Goal: Task Accomplishment & Management: Use online tool/utility

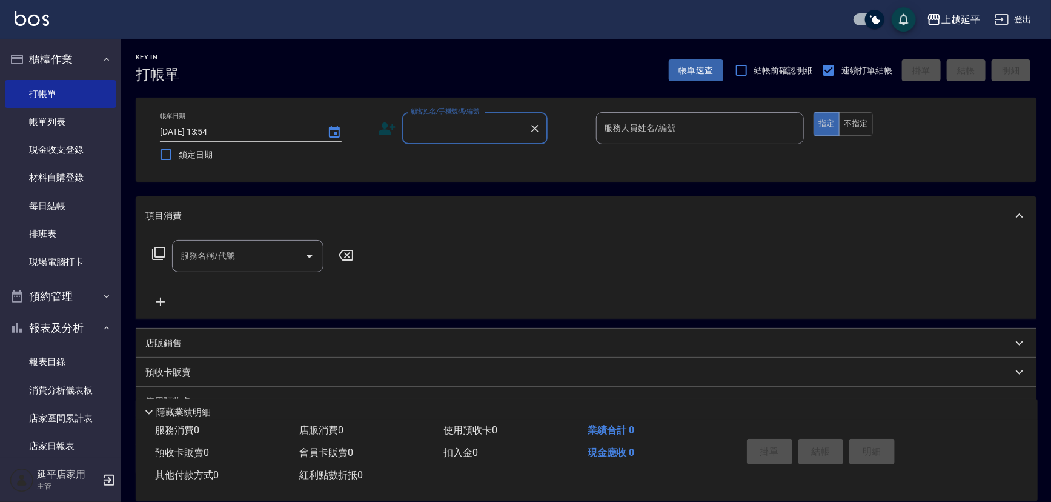
click at [467, 128] on div "顧客姓名/手機號碼/編號 顧客姓名/手機號碼/編號" at bounding box center [474, 128] width 145 height 32
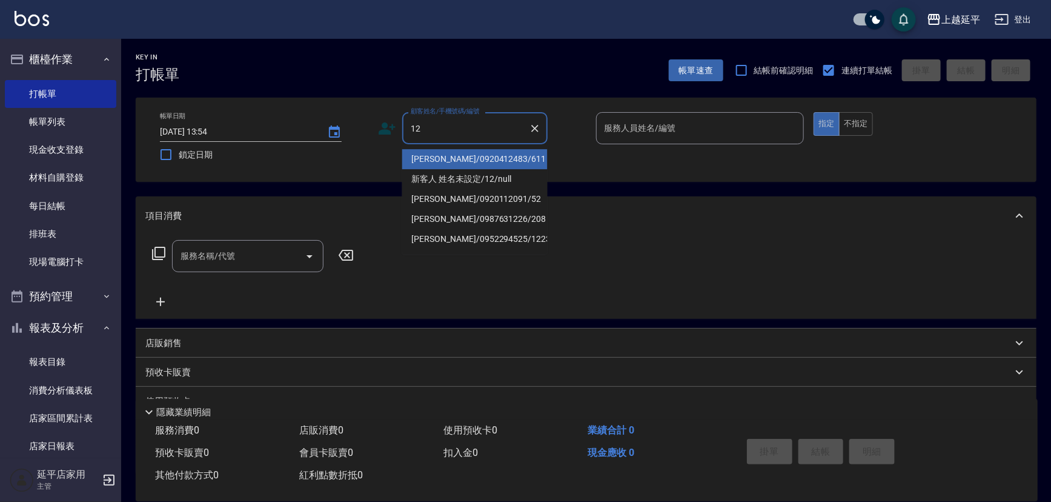
drag, startPoint x: 468, startPoint y: 156, endPoint x: 583, endPoint y: 136, distance: 116.3
click at [468, 156] on li "[PERSON_NAME]/0920412483/611" at bounding box center [474, 159] width 145 height 20
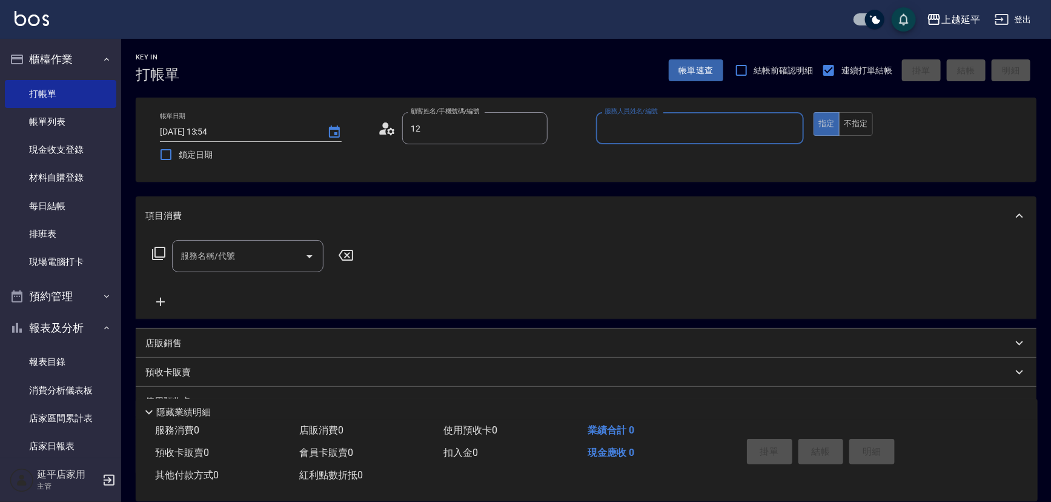
type input "[PERSON_NAME]/0920412483/611"
type input "Jessic-9"
click at [792, 128] on icon "Clear" at bounding box center [791, 128] width 7 height 7
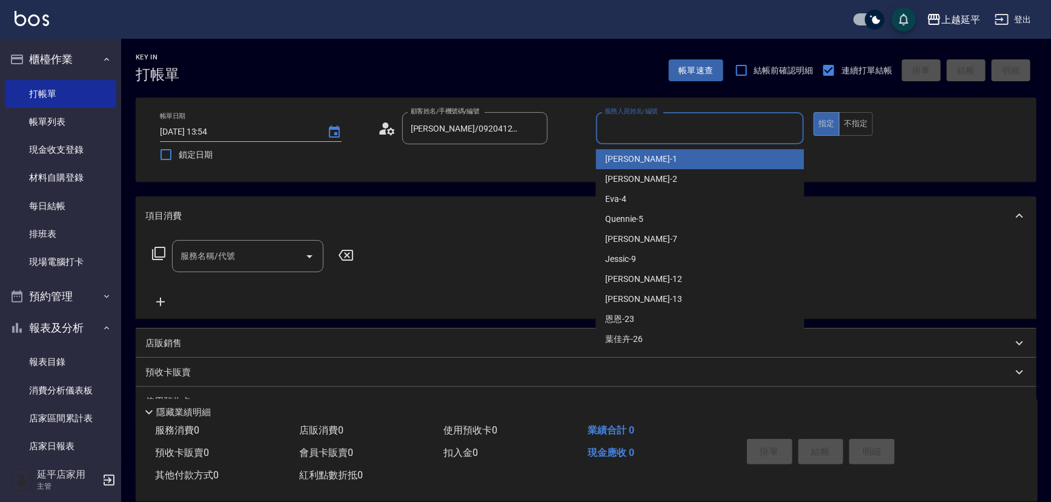
click at [712, 129] on input "服務人員姓名/編號" at bounding box center [701, 128] width 198 height 21
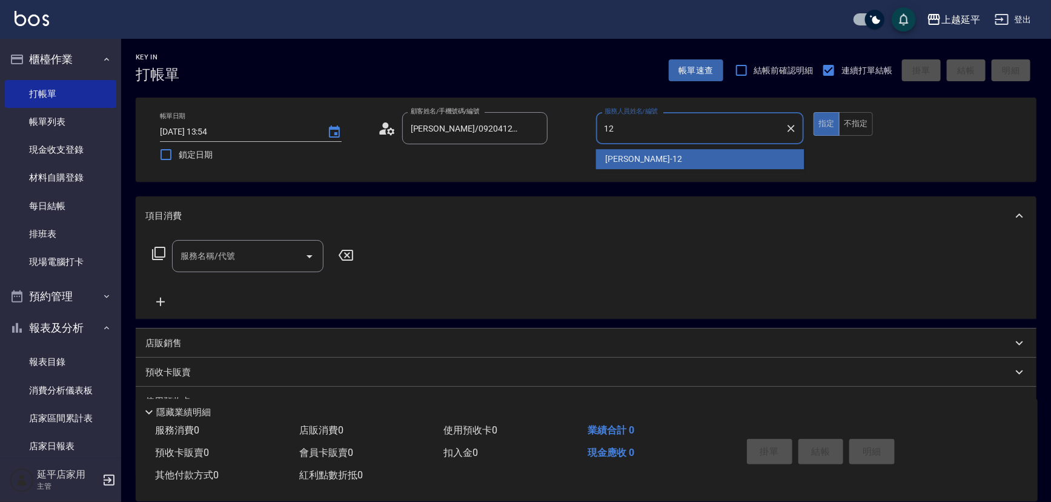
click at [673, 156] on div "[PERSON_NAME] -12" at bounding box center [700, 159] width 208 height 20
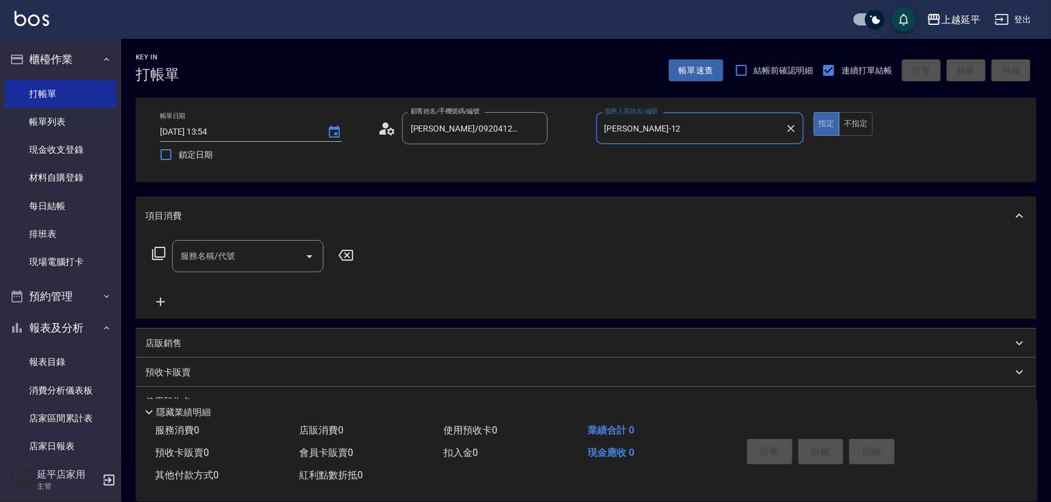
type input "[PERSON_NAME]-12"
click at [260, 262] on input "服務名稱/代號" at bounding box center [239, 255] width 122 height 21
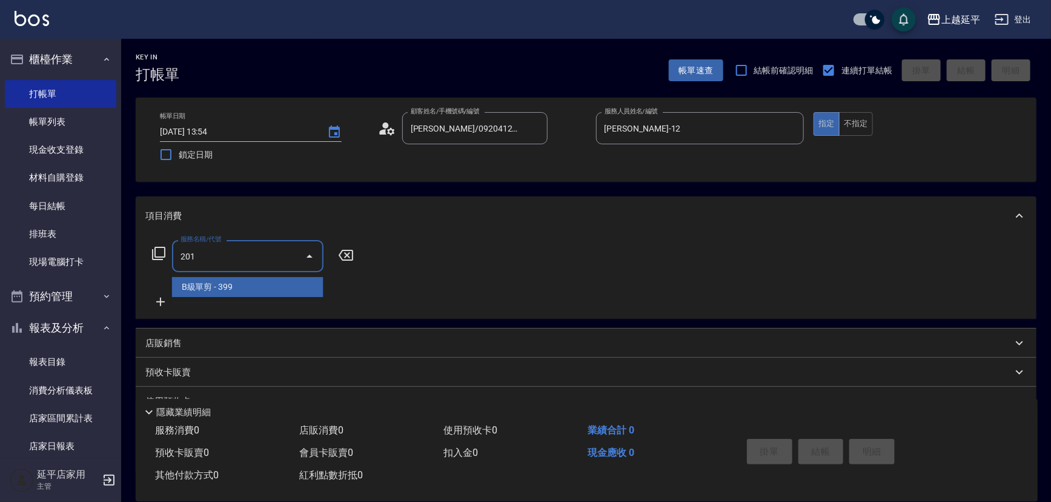
click at [262, 286] on span "B級單剪 - 399" at bounding box center [247, 287] width 151 height 20
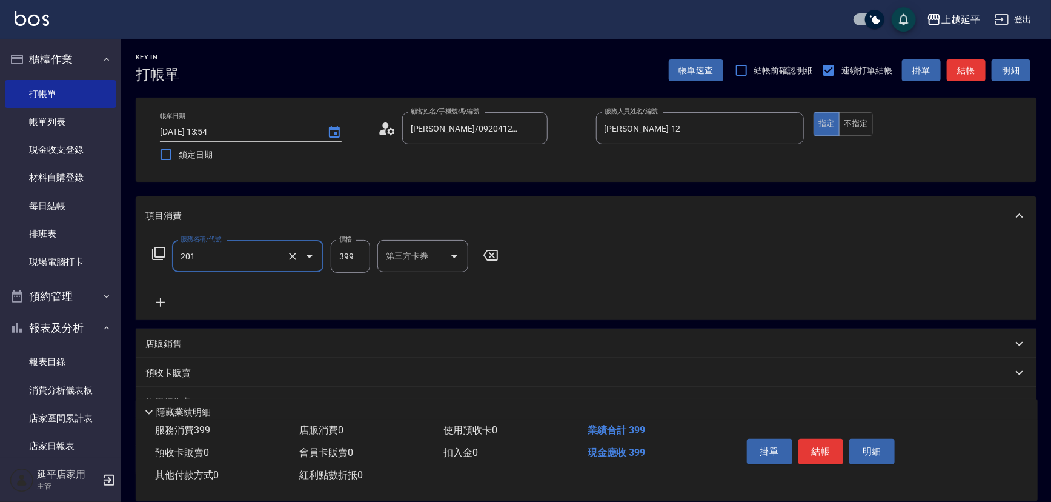
type input "B級單剪(201)"
click at [354, 256] on input "399" at bounding box center [350, 256] width 39 height 33
type input "499"
click at [822, 450] on button "結帳" at bounding box center [821, 451] width 45 height 25
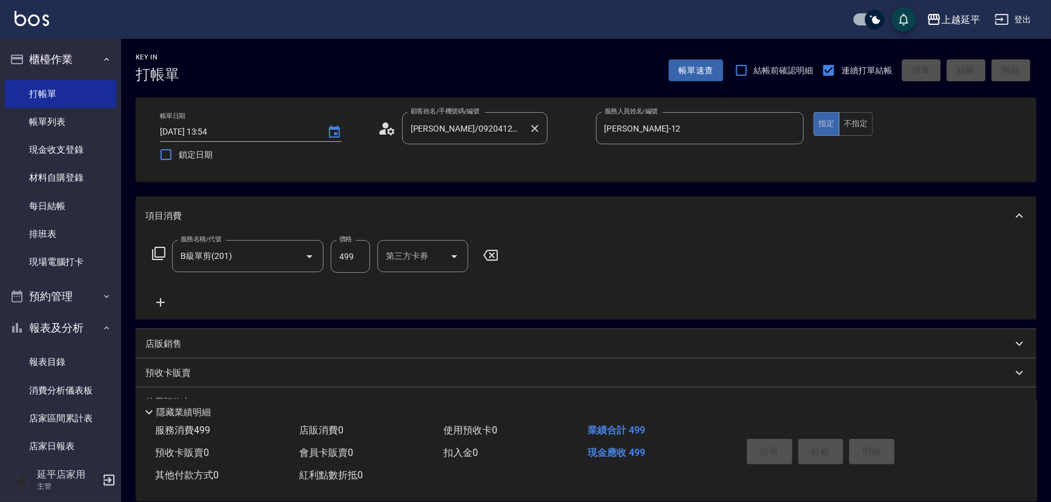
type input "[DATE] 17:44"
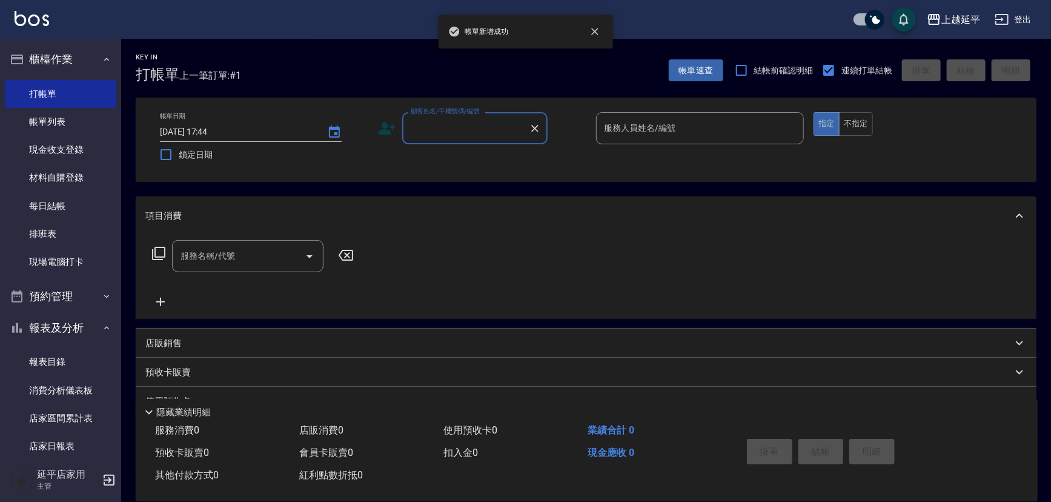
click at [500, 127] on input "顧客姓名/手機號碼/編號" at bounding box center [466, 128] width 116 height 21
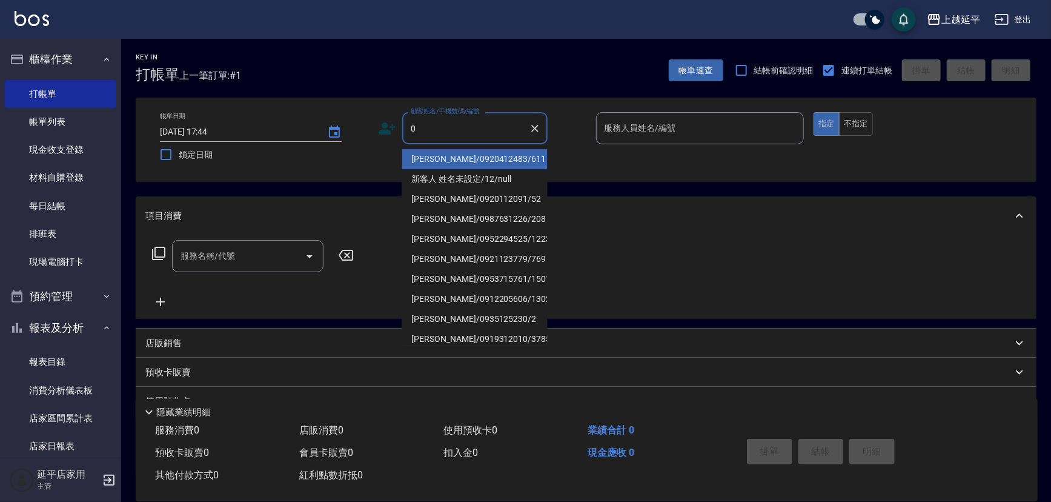
type input "0."
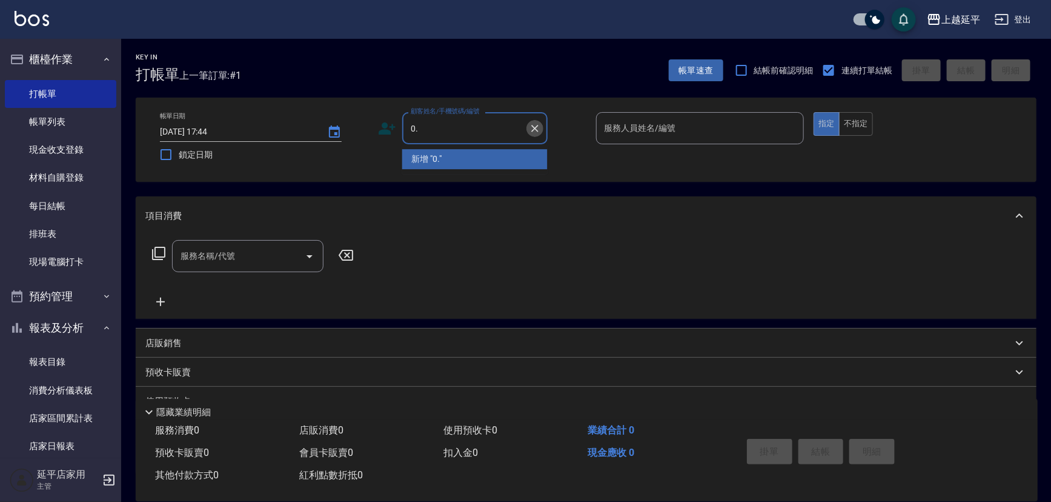
click at [535, 122] on icon "Clear" at bounding box center [535, 128] width 12 height 12
click at [527, 124] on button "Clear" at bounding box center [535, 128] width 17 height 17
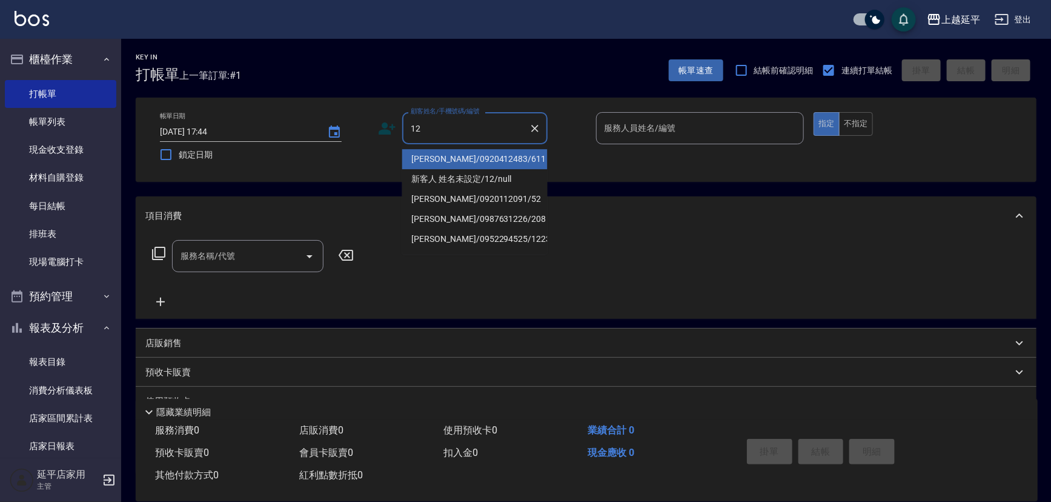
click at [513, 150] on li "[PERSON_NAME]/0920412483/611" at bounding box center [474, 159] width 145 height 20
type input "[PERSON_NAME]/0920412483/611"
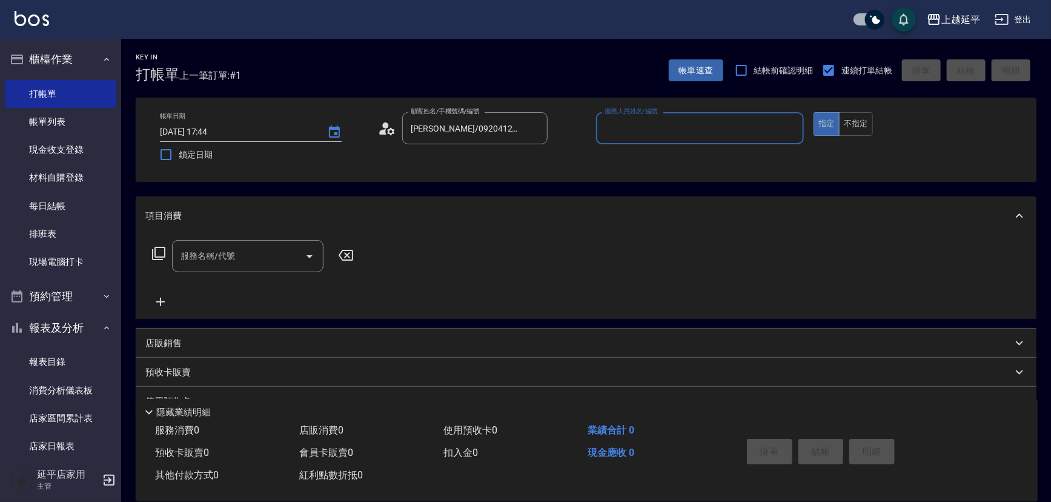
type input "Jessic-9"
click at [791, 124] on icon "Clear" at bounding box center [791, 128] width 12 height 12
click at [758, 127] on input "服務人員姓名/編號" at bounding box center [701, 128] width 198 height 21
drag, startPoint x: 648, startPoint y: 156, endPoint x: 577, endPoint y: 173, distance: 72.4
click at [642, 156] on div "[PERSON_NAME] -12" at bounding box center [700, 159] width 208 height 20
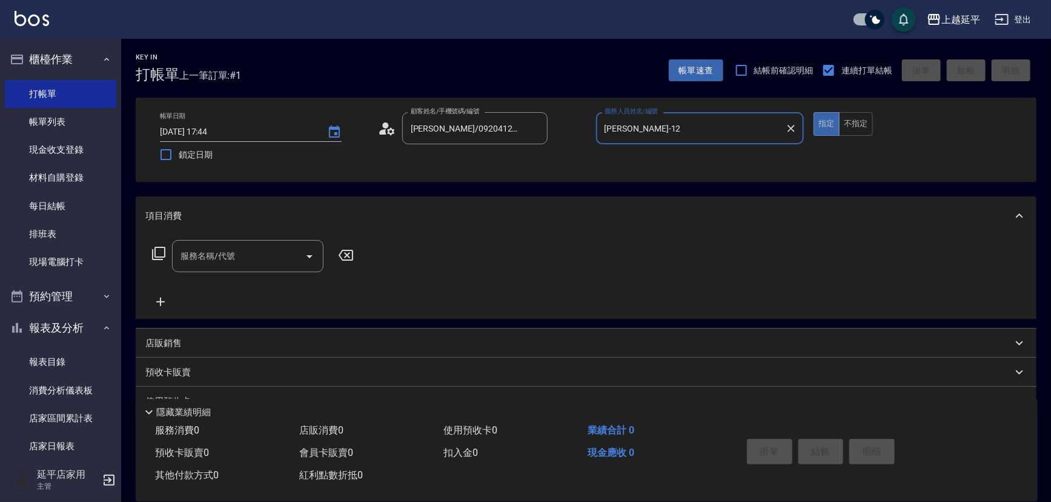
type input "[PERSON_NAME]-12"
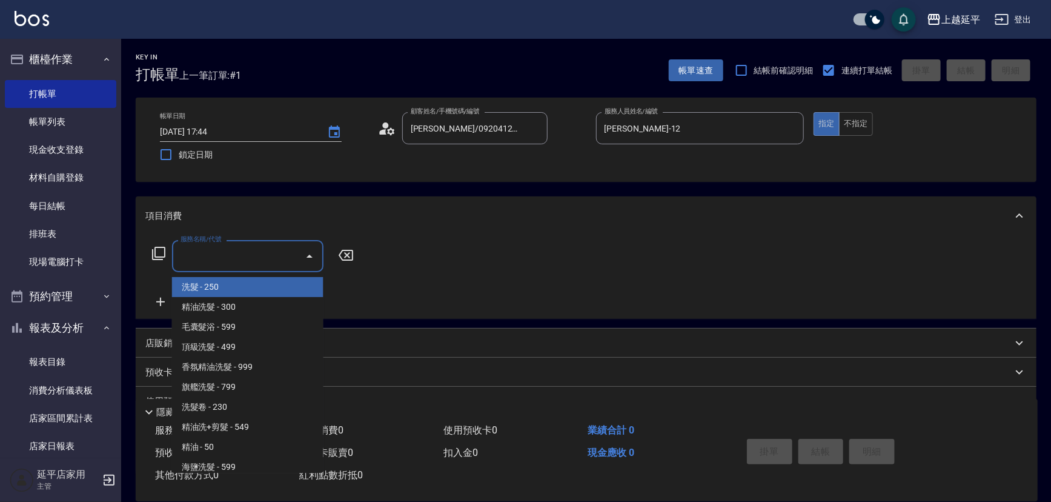
drag, startPoint x: 242, startPoint y: 254, endPoint x: 164, endPoint y: 261, distance: 79.1
click at [242, 254] on input "服務名稱/代號" at bounding box center [239, 255] width 122 height 21
click at [162, 256] on icon at bounding box center [158, 253] width 13 height 13
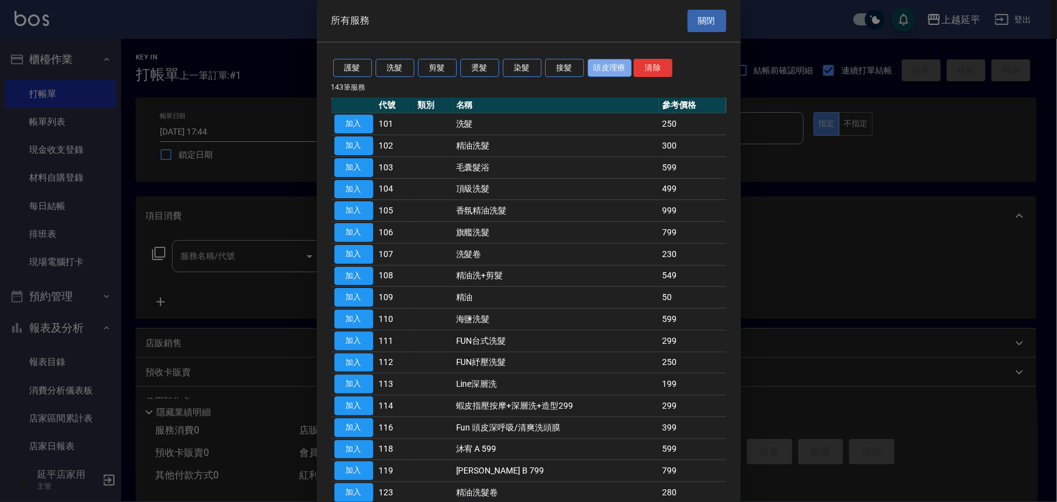
click at [613, 66] on button "頭皮理療" at bounding box center [610, 68] width 45 height 19
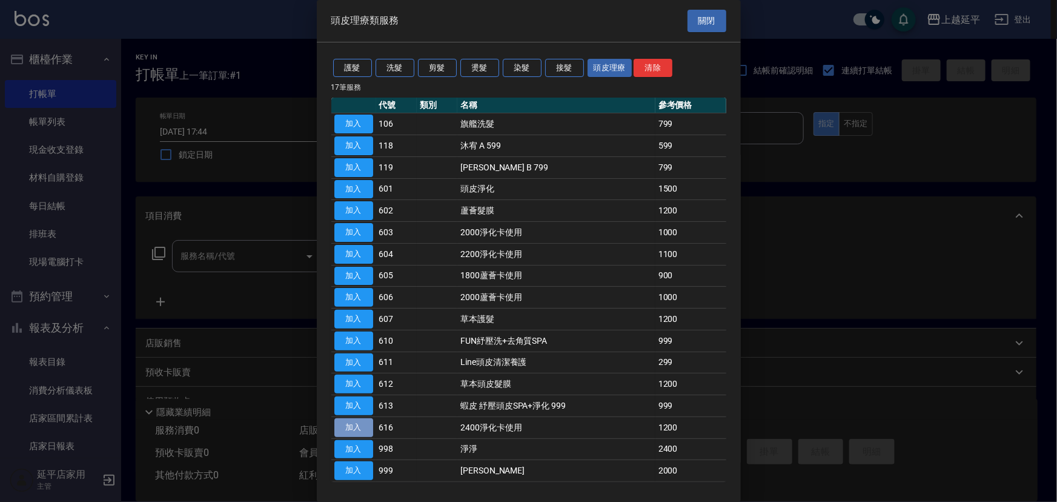
click at [351, 428] on button "加入" at bounding box center [353, 427] width 39 height 19
type input "2400淨化卡使用(616)"
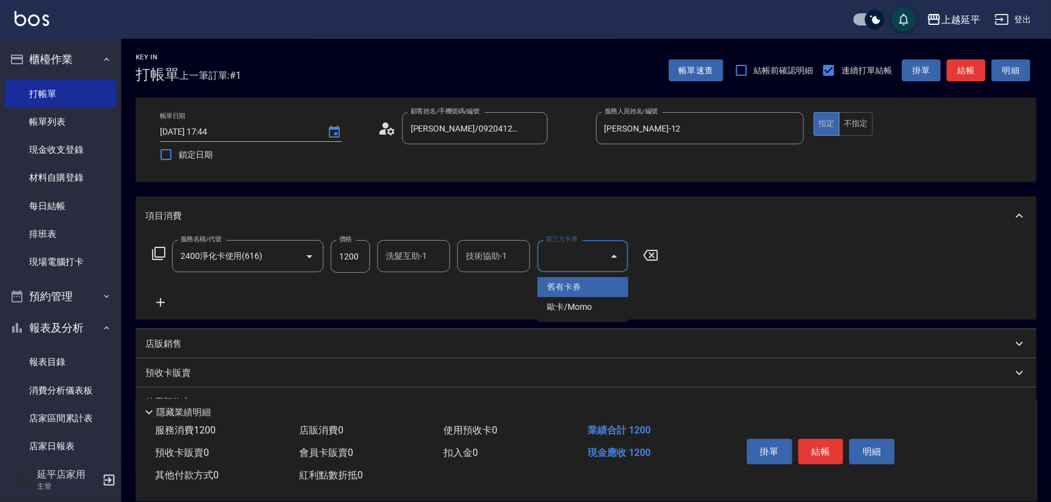
click at [581, 260] on input "第三方卡券" at bounding box center [574, 255] width 62 height 21
click at [570, 286] on span "舊有卡券" at bounding box center [582, 287] width 91 height 20
type input "舊有卡券"
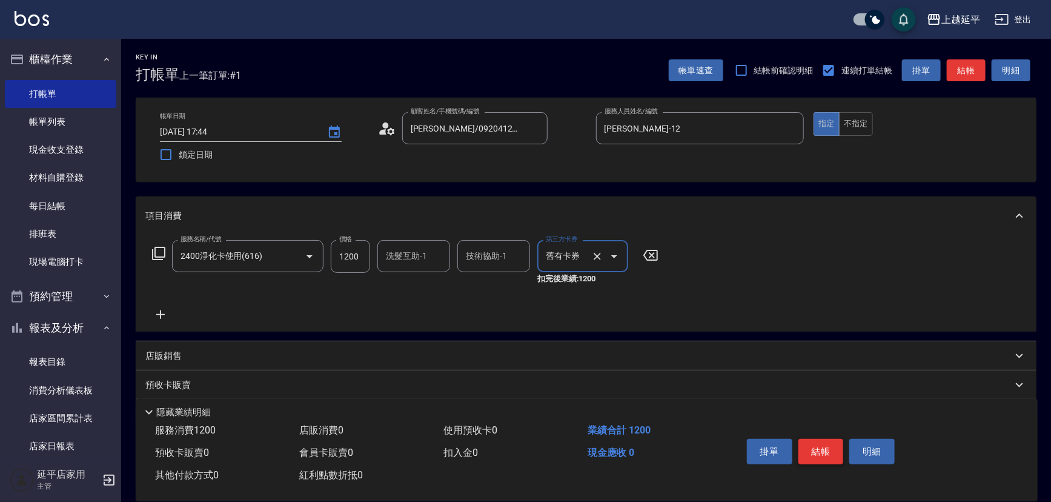
click at [828, 445] on button "結帳" at bounding box center [821, 451] width 45 height 25
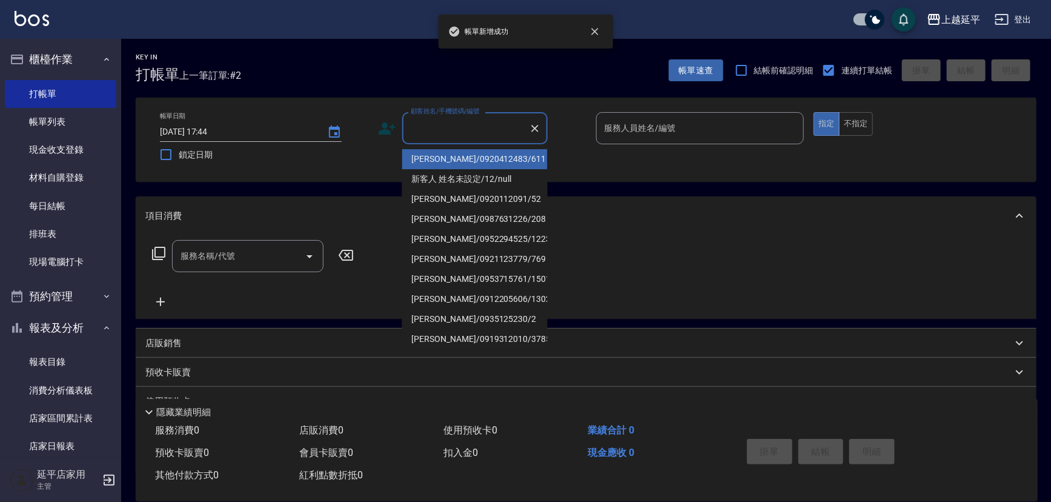
click at [488, 127] on input "顧客姓名/手機號碼/編號" at bounding box center [466, 128] width 116 height 21
click at [487, 158] on li "[PERSON_NAME]/0920412483/611" at bounding box center [474, 159] width 145 height 20
type input "[PERSON_NAME]/0920412483/611"
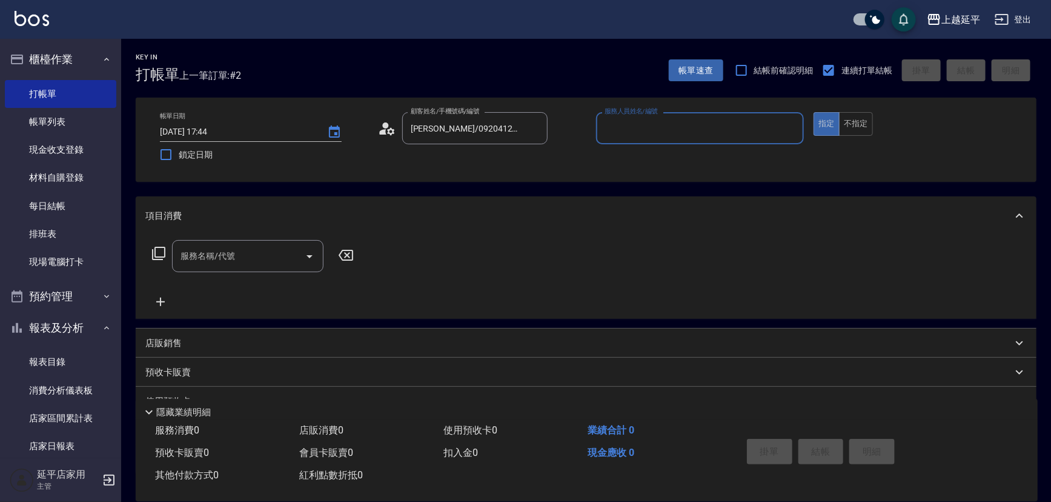
type input "Jessic-9"
click at [795, 128] on icon "Clear" at bounding box center [791, 128] width 12 height 12
click at [747, 131] on input "服務人員姓名/編號" at bounding box center [701, 128] width 198 height 21
click at [691, 160] on div "[PERSON_NAME] -12" at bounding box center [700, 159] width 208 height 20
type input "[PERSON_NAME]-12"
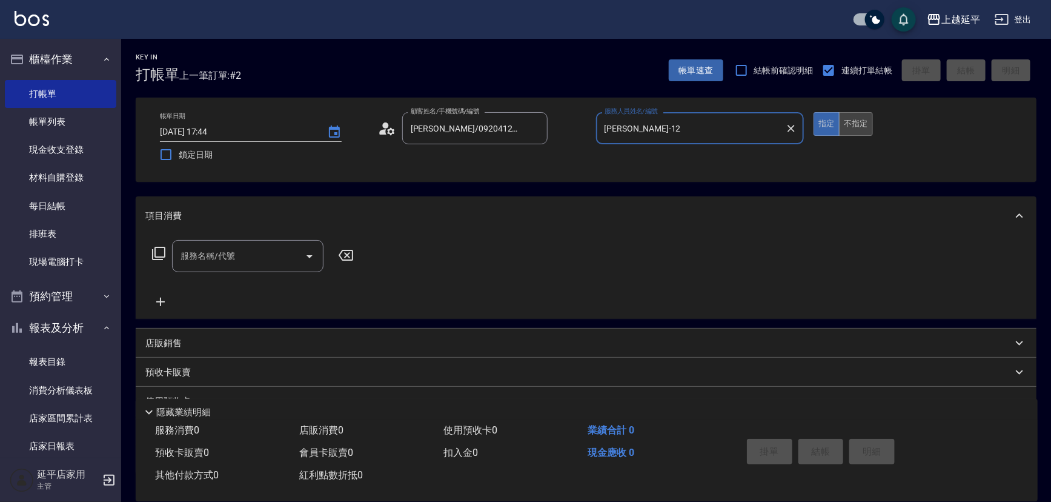
click at [852, 123] on button "不指定" at bounding box center [856, 124] width 34 height 24
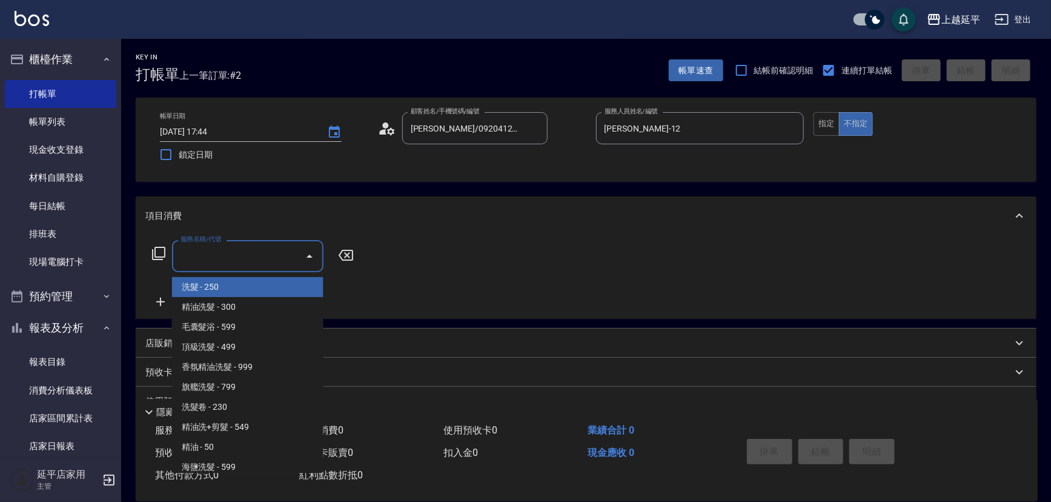
click at [260, 252] on input "服務名稱/代號" at bounding box center [239, 255] width 122 height 21
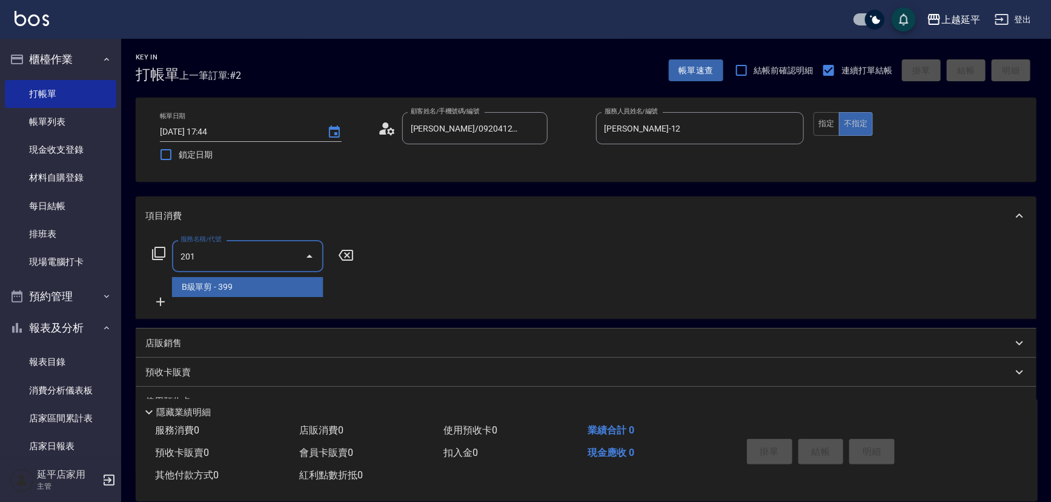
click at [289, 282] on span "B級單剪 - 399" at bounding box center [247, 287] width 151 height 20
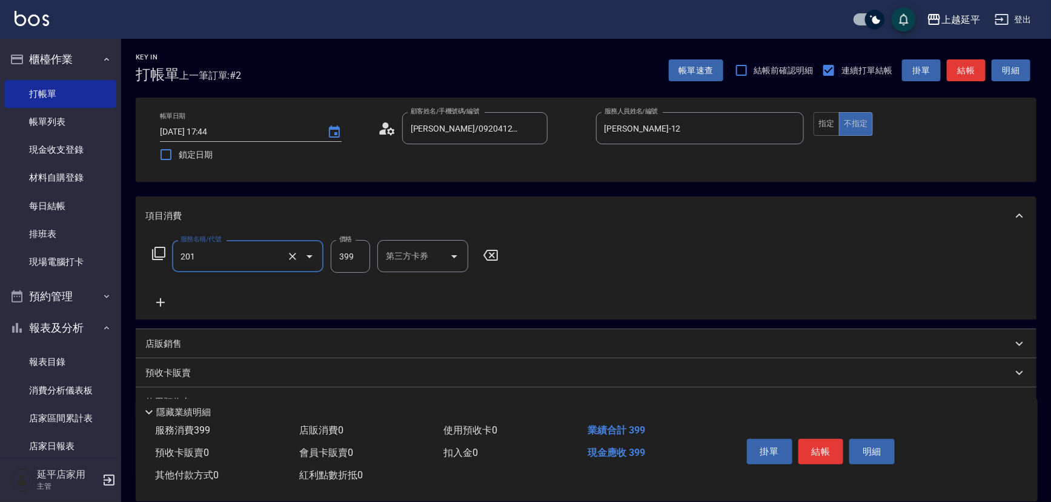
type input "B級單剪(201)"
click at [971, 76] on button "結帳" at bounding box center [966, 70] width 39 height 22
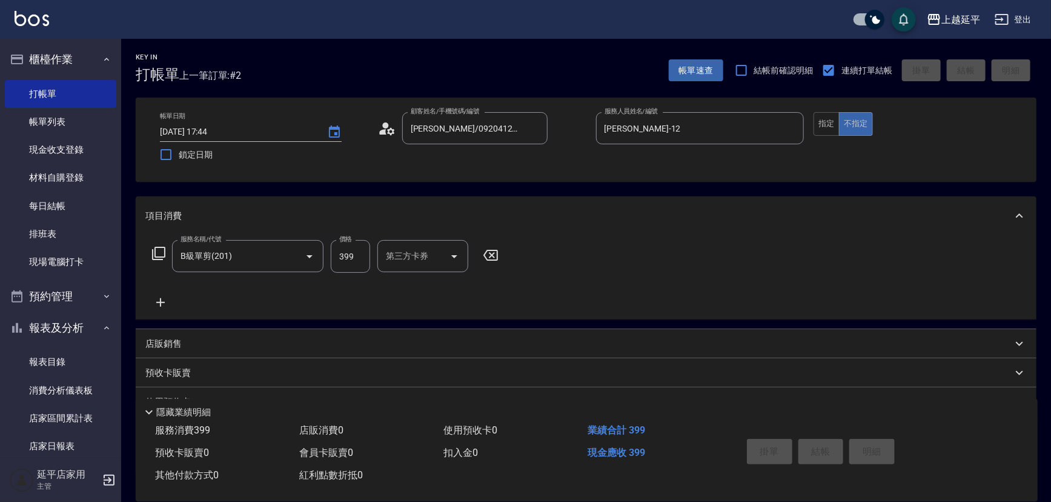
type input "[DATE] 17:45"
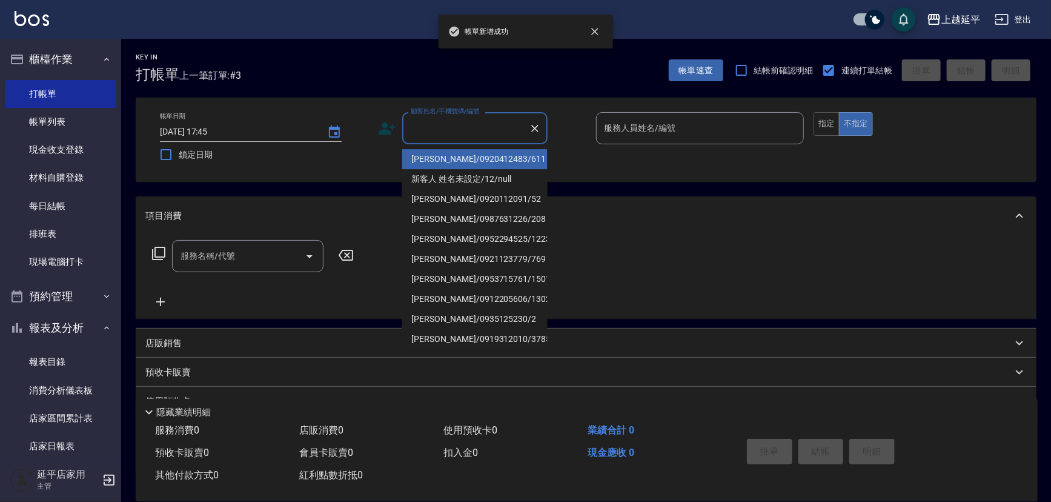
click at [495, 130] on input "顧客姓名/手機號碼/編號" at bounding box center [466, 128] width 116 height 21
click at [487, 147] on ul "[PERSON_NAME]/0920412483/611 新客人 姓名未設定/12/null [PERSON_NAME]/0920112091/52 [PER…" at bounding box center [474, 244] width 145 height 201
type input "12"
click at [662, 122] on div "服務人員姓名/編號 服務人員姓名/編號" at bounding box center [700, 128] width 208 height 32
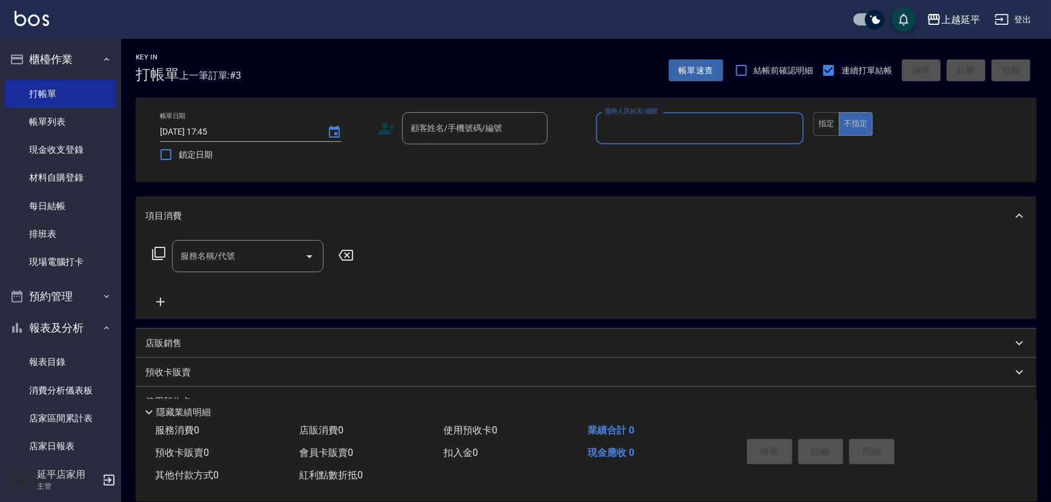
click at [660, 122] on input "服務人員姓名/編號" at bounding box center [701, 128] width 198 height 21
click at [648, 151] on div "[PERSON_NAME] -12" at bounding box center [700, 159] width 208 height 20
type input "[PERSON_NAME]-12"
click at [491, 126] on input "顧客姓名/手機號碼/編號" at bounding box center [466, 128] width 116 height 21
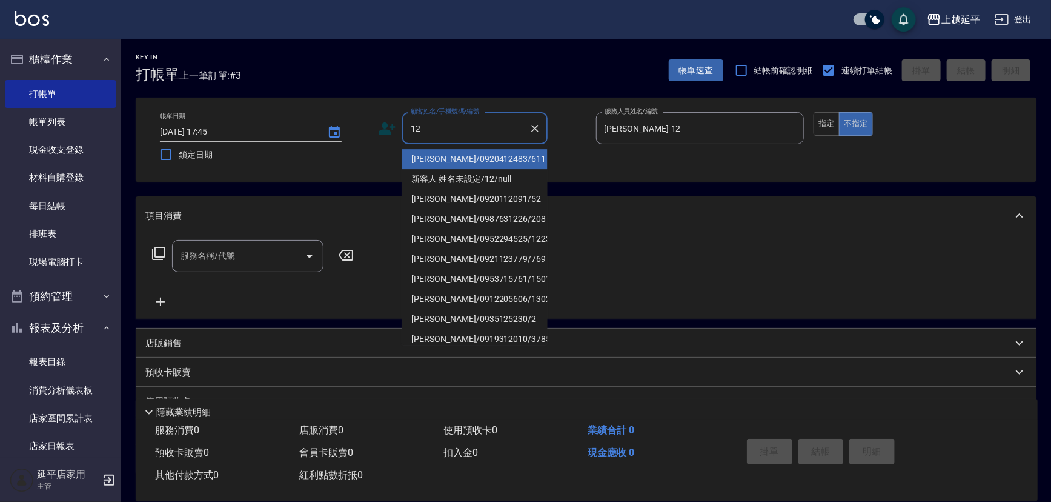
click at [487, 155] on li "[PERSON_NAME]/0920412483/611" at bounding box center [474, 159] width 145 height 20
type input "[PERSON_NAME]/0920412483/611"
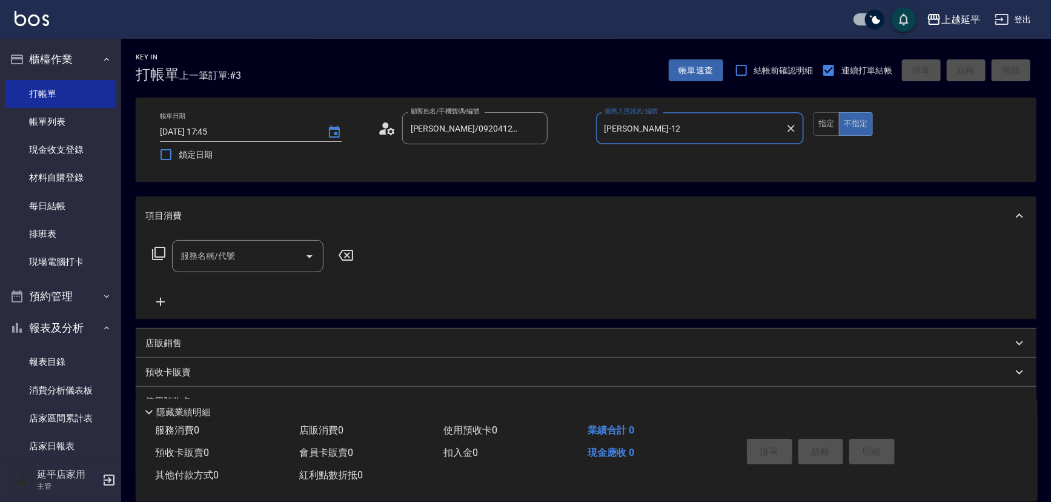
type input "Jessic-9"
click at [822, 121] on button "指定" at bounding box center [827, 124] width 26 height 24
click at [793, 127] on icon "Clear" at bounding box center [791, 128] width 7 height 7
click at [766, 127] on input "服務人員姓名/編號" at bounding box center [701, 128] width 198 height 21
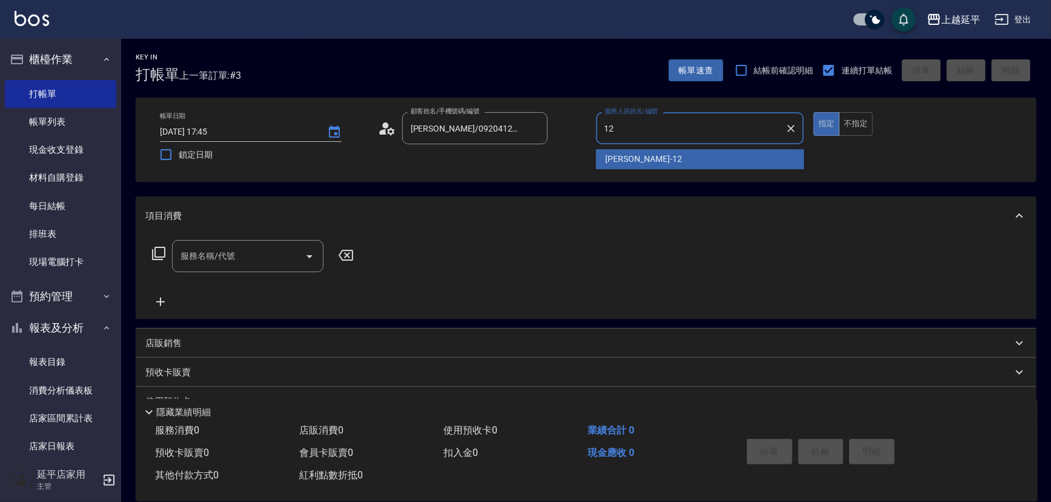
click at [670, 153] on div "[PERSON_NAME] -12" at bounding box center [700, 159] width 208 height 20
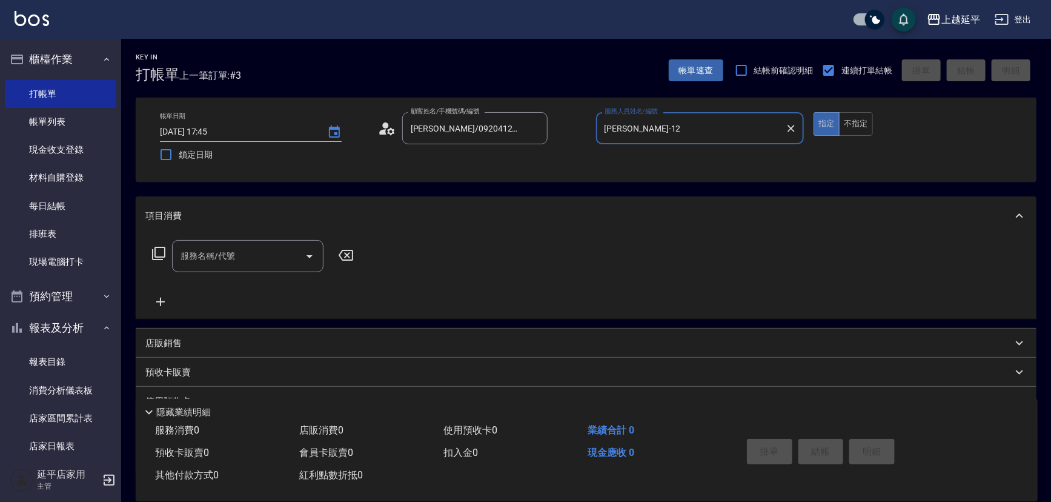
type input "[PERSON_NAME]-12"
click at [281, 252] on input "服務名稱/代號" at bounding box center [239, 255] width 122 height 21
click at [162, 251] on icon at bounding box center [158, 253] width 15 height 15
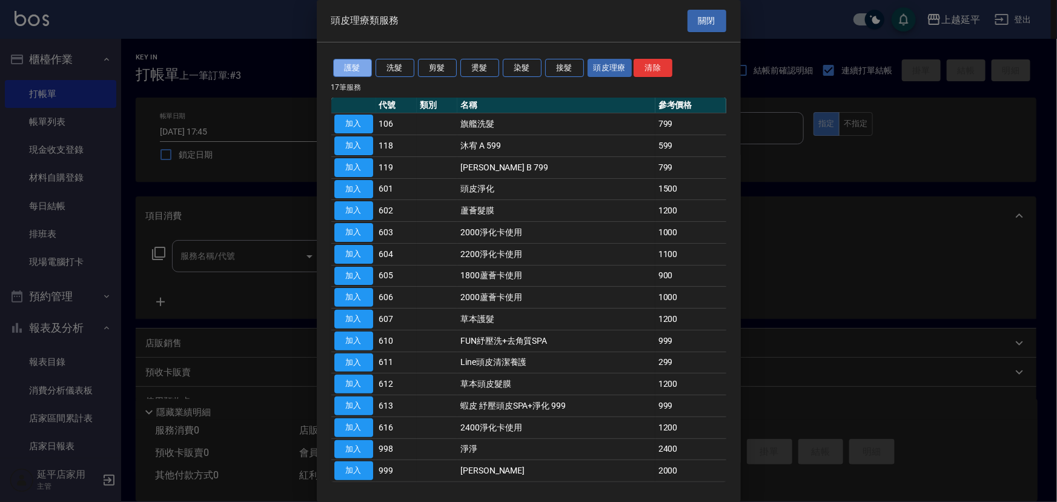
click at [347, 70] on button "護髮" at bounding box center [352, 68] width 39 height 19
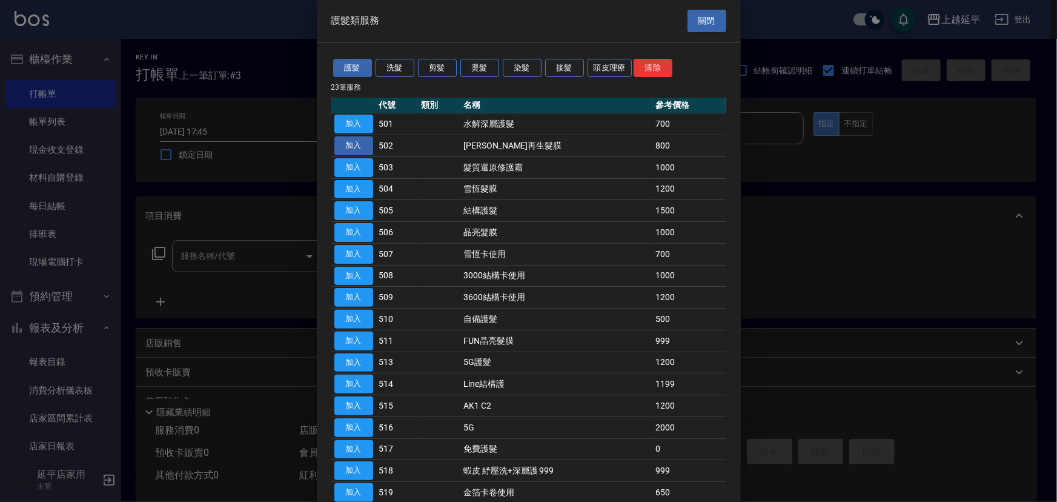
click at [357, 141] on button "加入" at bounding box center [353, 145] width 39 height 19
type input "[PERSON_NAME]再生髮膜(502)"
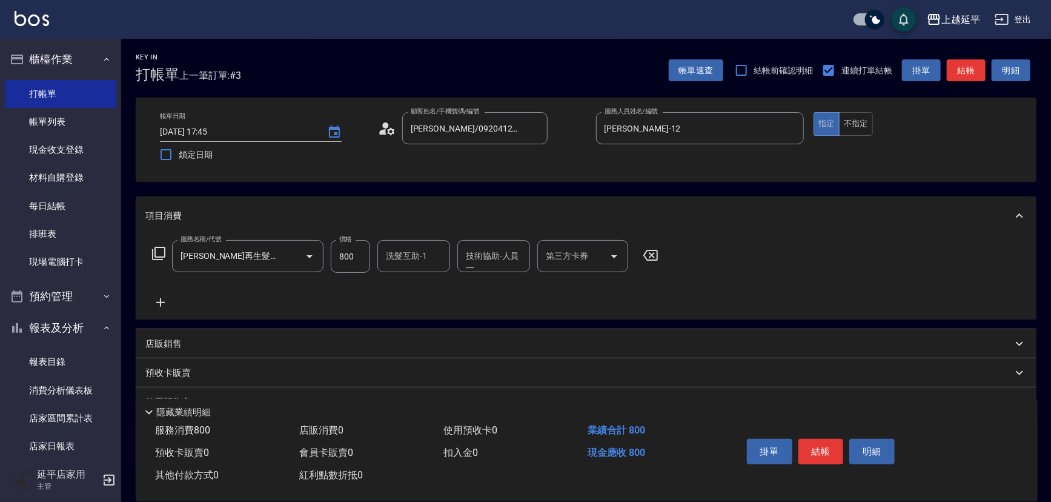
click at [410, 259] on input "洗髮互助-1" at bounding box center [414, 255] width 62 height 21
drag, startPoint x: 416, startPoint y: 288, endPoint x: 420, endPoint y: 280, distance: 9.2
click at [417, 281] on div "丞宗 -29" at bounding box center [413, 287] width 73 height 20
type input "丞宗-29"
click at [497, 260] on input "技術協助-人員一" at bounding box center [494, 255] width 62 height 21
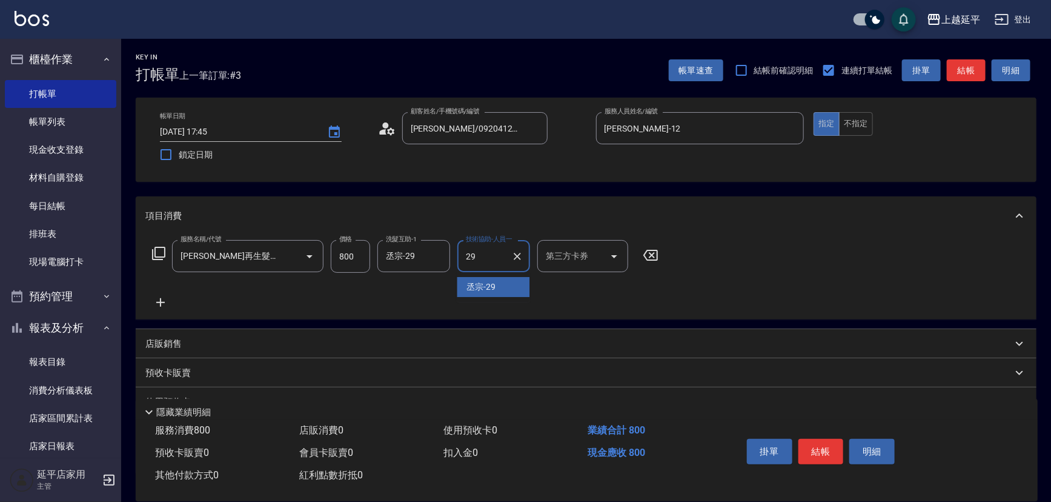
click at [488, 284] on span "丞宗 -29" at bounding box center [481, 287] width 29 height 13
type input "丞宗-29"
click at [824, 445] on button "結帳" at bounding box center [821, 451] width 45 height 25
